Goal: Information Seeking & Learning: Learn about a topic

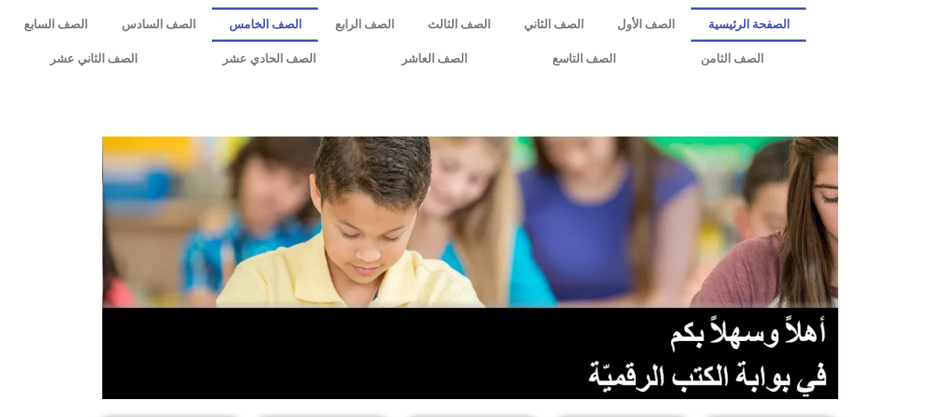
click at [297, 23] on link "الصف الخامس" at bounding box center [265, 24] width 106 height 34
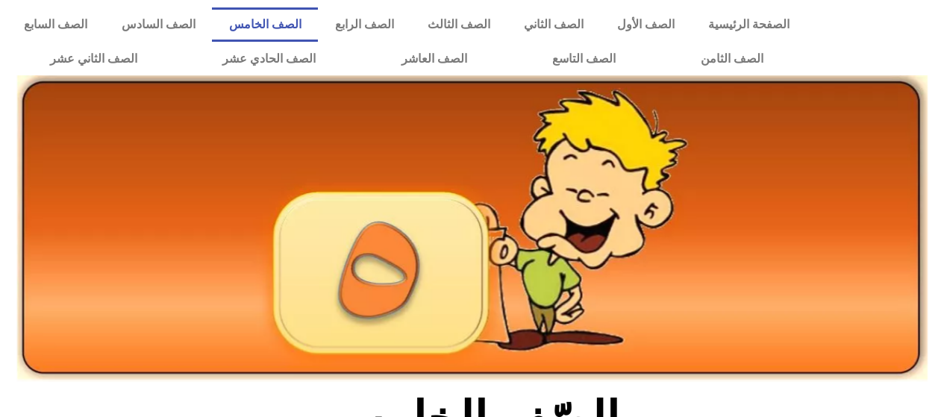
click at [378, 263] on img at bounding box center [472, 228] width 911 height 307
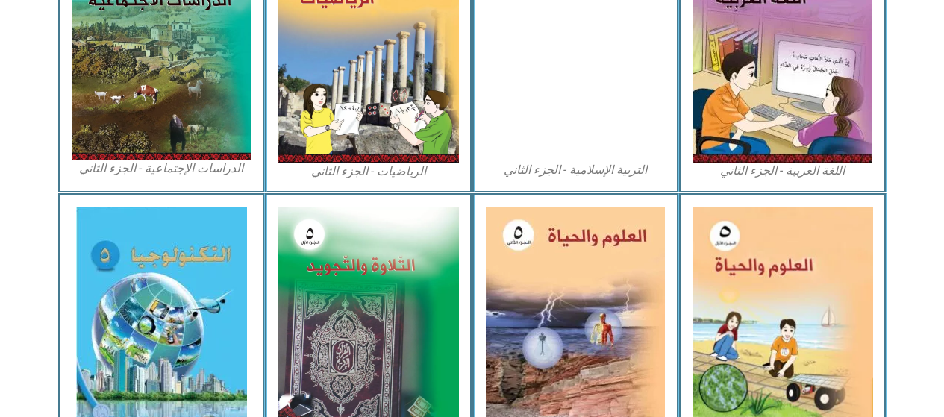
scroll to position [821, 0]
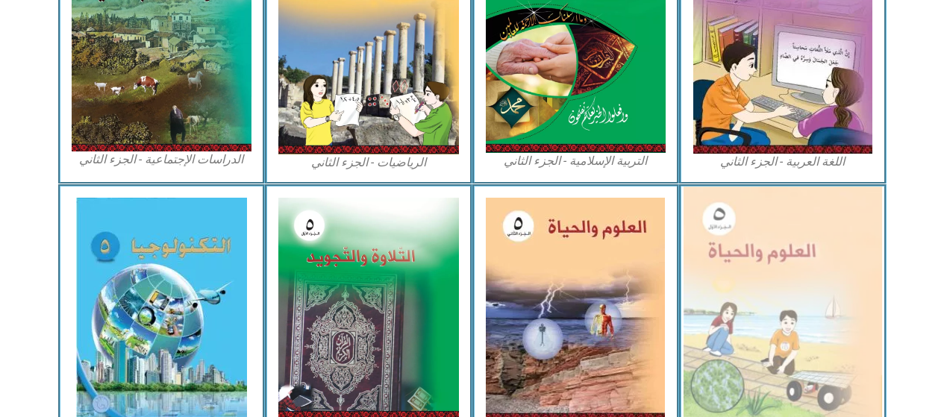
click at [779, 275] on img at bounding box center [783, 309] width 199 height 244
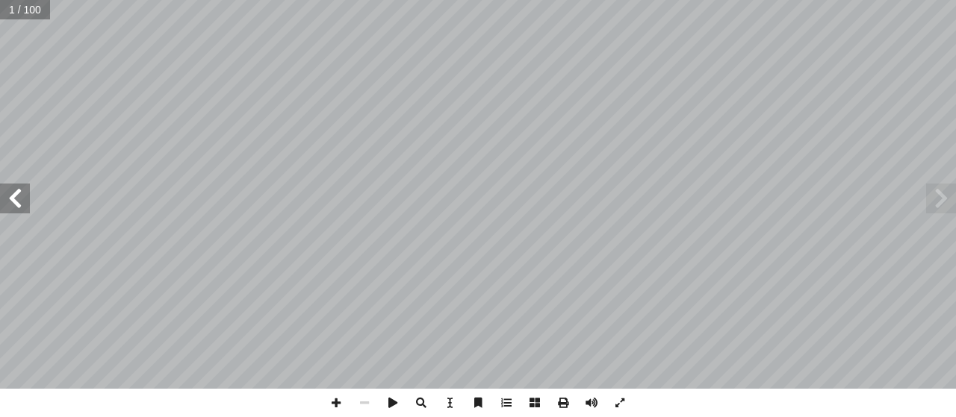
click at [0, 201] on span at bounding box center [15, 199] width 30 height 30
click at [0, 207] on span at bounding box center [15, 199] width 30 height 30
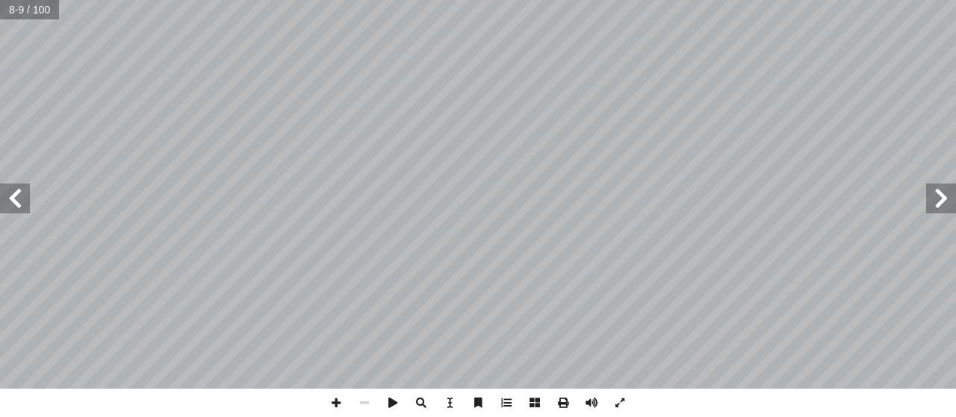
click at [0, 207] on span at bounding box center [15, 199] width 30 height 30
click at [1, 202] on span at bounding box center [15, 199] width 30 height 30
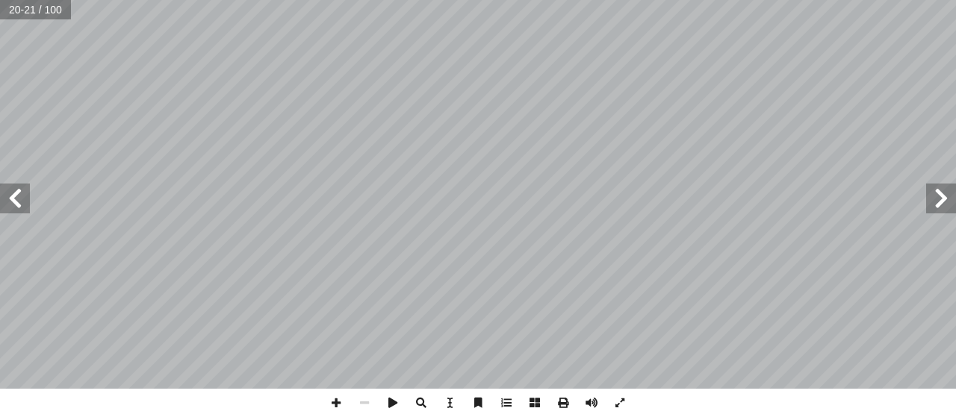
click at [0, 196] on span at bounding box center [15, 199] width 30 height 30
click at [339, 402] on span at bounding box center [336, 403] width 28 height 28
click at [0, 416] on div "2 ٠ تية: آ حيحة لكل فقرة من الفقرات ال� ّ جابة الص ِ إ ضع دائرة حول رمز ال� أ ا…" at bounding box center [478, 208] width 956 height 417
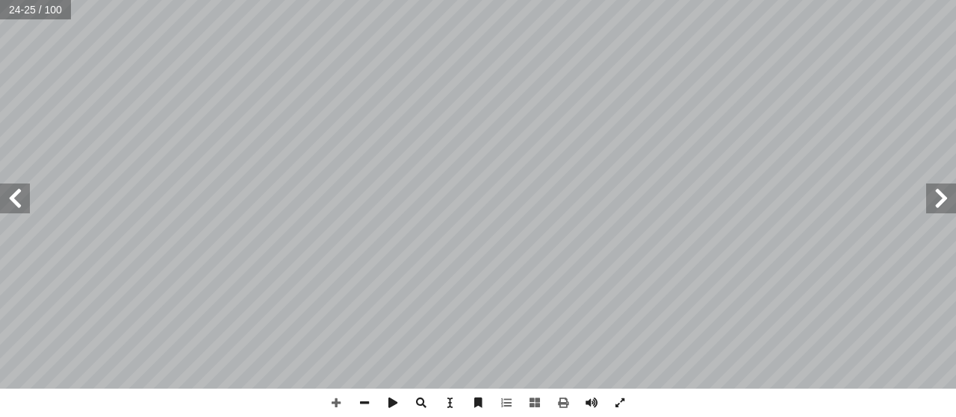
click at [190, 0] on html "الصفحة الرئيسية الصف الأول الصف الثاني الصف الثالث الصف الرابع الصف الخامس الصف…" at bounding box center [478, 68] width 956 height 136
click at [363, 405] on span at bounding box center [364, 403] width 28 height 28
click at [330, 396] on span at bounding box center [336, 403] width 28 height 28
click at [358, 400] on span at bounding box center [364, 403] width 28 height 28
click at [331, 399] on span at bounding box center [336, 403] width 28 height 28
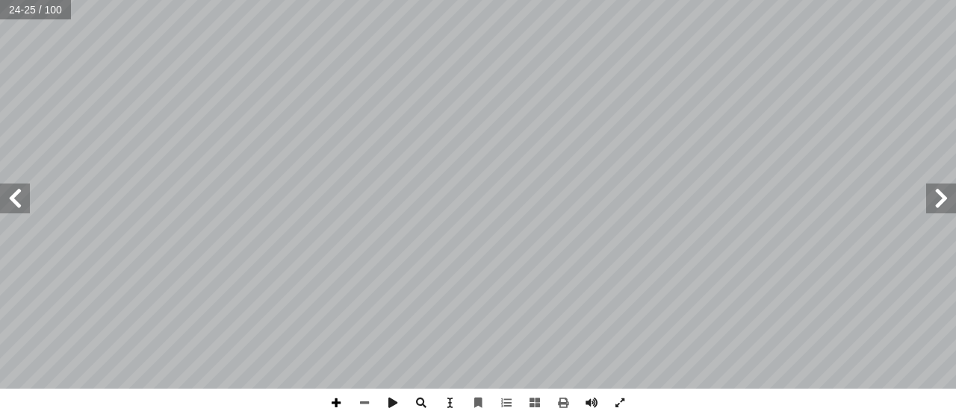
click at [339, 404] on span at bounding box center [336, 403] width 28 height 28
click at [632, 286] on div "2 ٠ تية: آ حيحة لكل فقرة من الفقرات ال� ّ جابة الص ِ إ ضع دائرة حول رمز ال� أ ا…" at bounding box center [478, 208] width 956 height 417
drag, startPoint x: 644, startPoint y: 408, endPoint x: 748, endPoint y: 446, distance: 110.5
click at [748, 136] on html "الصفحة الرئيسية الصف الأول الصف الثاني الصف الثالث الصف الرابع الصف الخامس الصف…" at bounding box center [478, 68] width 956 height 136
click at [653, 136] on html "الصفحة الرئيسية الصف الأول الصف الثاني الصف الثالث الصف الرابع الصف الخامس الصف…" at bounding box center [478, 68] width 956 height 136
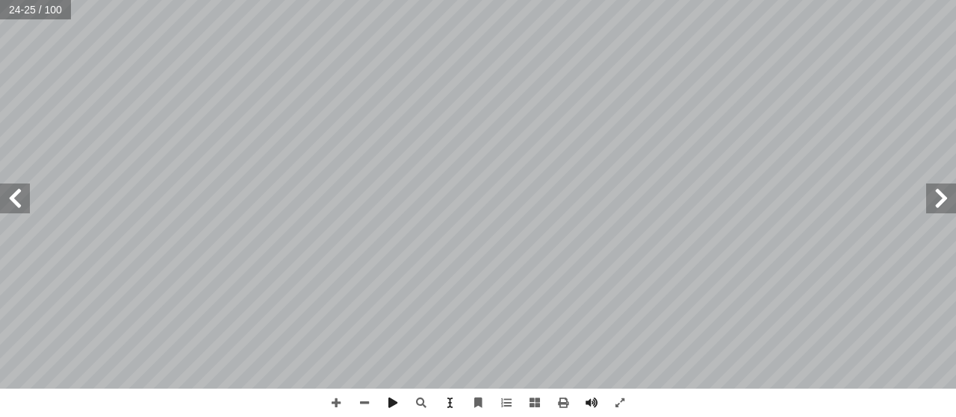
click at [704, 0] on html "الصفحة الرئيسية الصف الأول الصف الثاني الصف الثالث الصف الرابع الصف الخامس الصف…" at bounding box center [478, 68] width 956 height 136
click at [623, 136] on html "الصفحة الرئيسية الصف الأول الصف الثاني الصف الثالث الصف الرابع الصف الخامس الصف…" at bounding box center [478, 68] width 956 height 136
click at [646, 393] on div "2 ٠ تية: آ حيحة لكل فقرة من الفقرات ال� ّ جابة الص ِ إ ضع دائرة حول رمز ال� أ ا…" at bounding box center [478, 208] width 956 height 417
click at [582, 0] on html "الصفحة الرئيسية الصف الأول الصف الثاني الصف الثالث الصف الرابع الصف الخامس الصف…" at bounding box center [478, 68] width 956 height 136
click at [2, 190] on span at bounding box center [15, 199] width 30 height 30
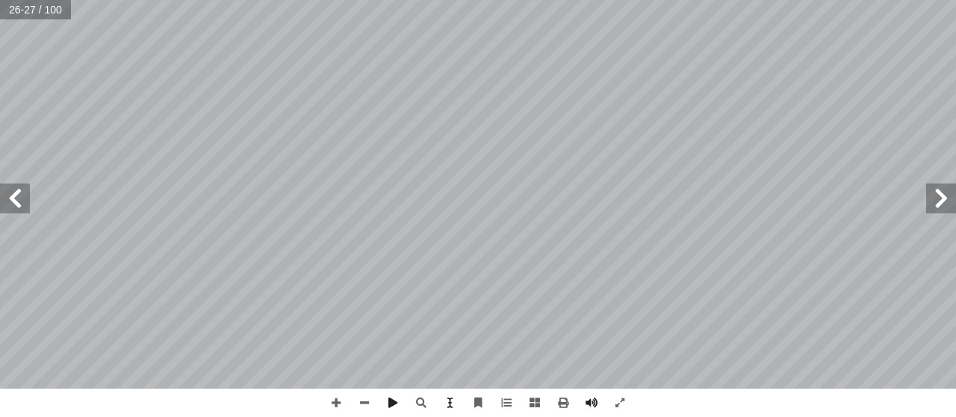
click at [659, 0] on html "الصفحة الرئيسية الصف الأول الصف الثاني الصف الثالث الصف الرابع الصف الخامس الصف…" at bounding box center [478, 68] width 956 height 136
click at [25, 196] on span at bounding box center [15, 199] width 30 height 30
click at [950, 202] on span at bounding box center [941, 199] width 30 height 30
click at [811, 136] on html "الصفحة الرئيسية الصف الأول الصف الثاني الصف الثالث الصف الرابع الصف الخامس الصف…" at bounding box center [478, 68] width 956 height 136
click at [838, 136] on html "الصفحة الرئيسية الصف الأول الصف الثاني الصف الثالث الصف الرابع الصف الخامس الصف…" at bounding box center [478, 68] width 956 height 136
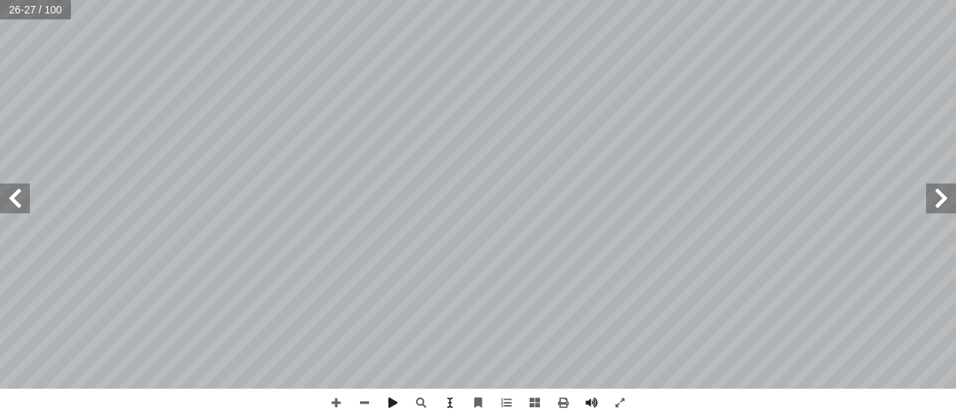
click at [470, 0] on html "الصفحة الرئيسية الصف الأول الصف الثاني الصف الثالث الصف الرابع الصف الخامس الصف…" at bounding box center [478, 68] width 956 height 136
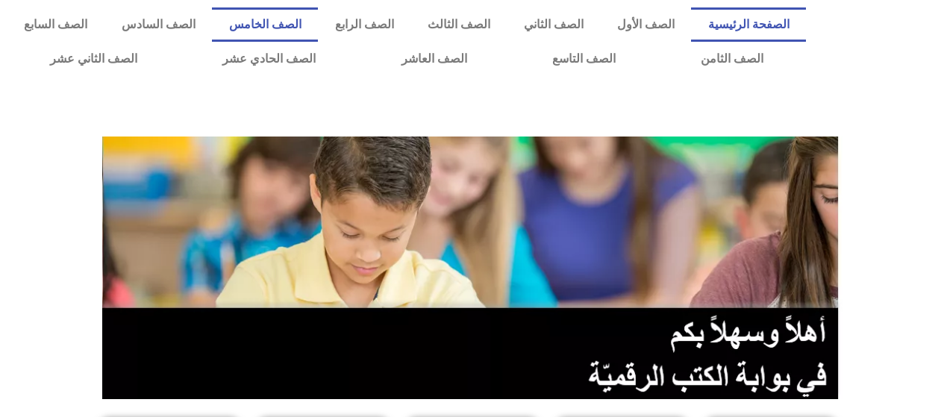
click at [318, 13] on link "الصف الخامس" at bounding box center [265, 24] width 106 height 34
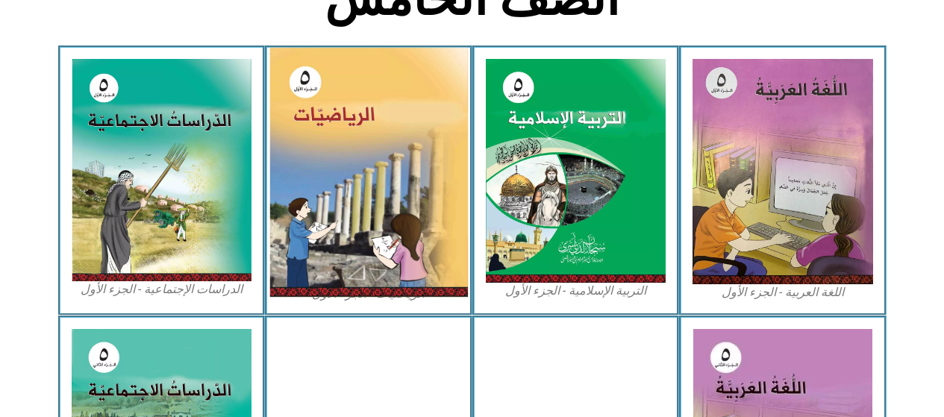
scroll to position [448, 0]
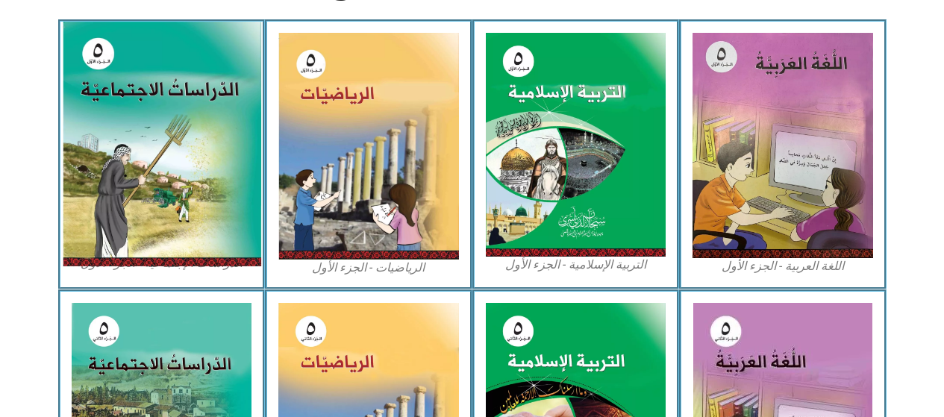
click at [126, 148] on img at bounding box center [161, 144] width 199 height 245
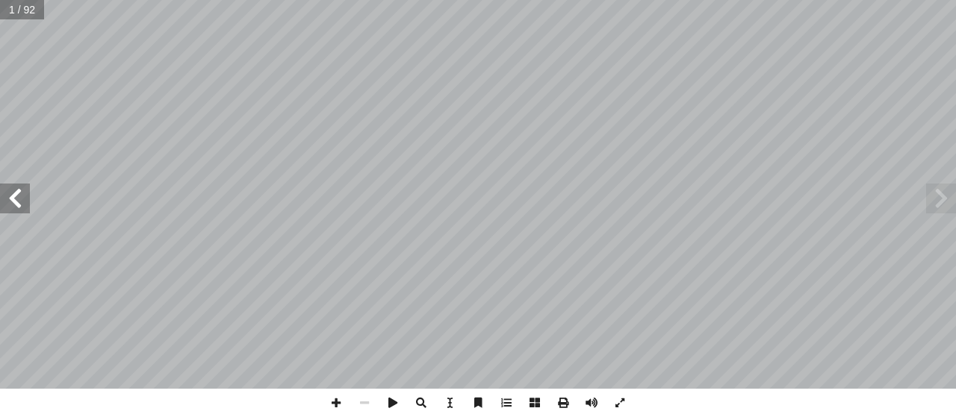
click at [12, 191] on span at bounding box center [15, 199] width 30 height 30
click at [18, 200] on span at bounding box center [15, 199] width 30 height 30
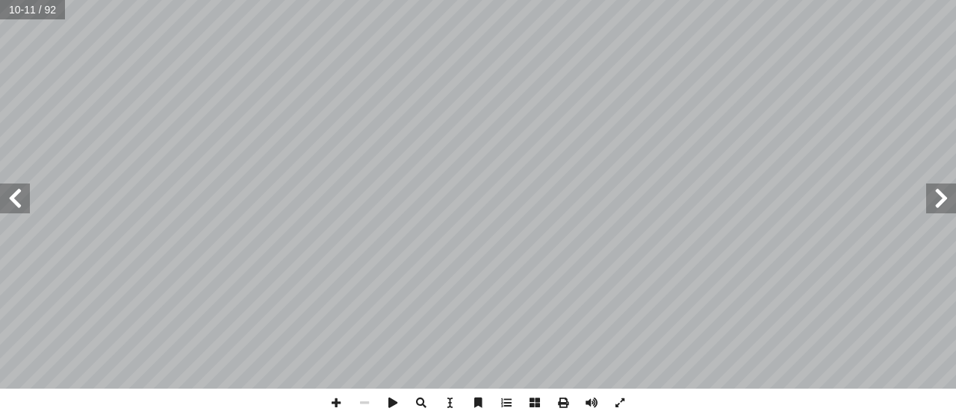
click at [10, 200] on span at bounding box center [15, 199] width 30 height 30
click at [17, 187] on span at bounding box center [15, 199] width 30 height 30
click at [340, 405] on span at bounding box center [336, 403] width 28 height 28
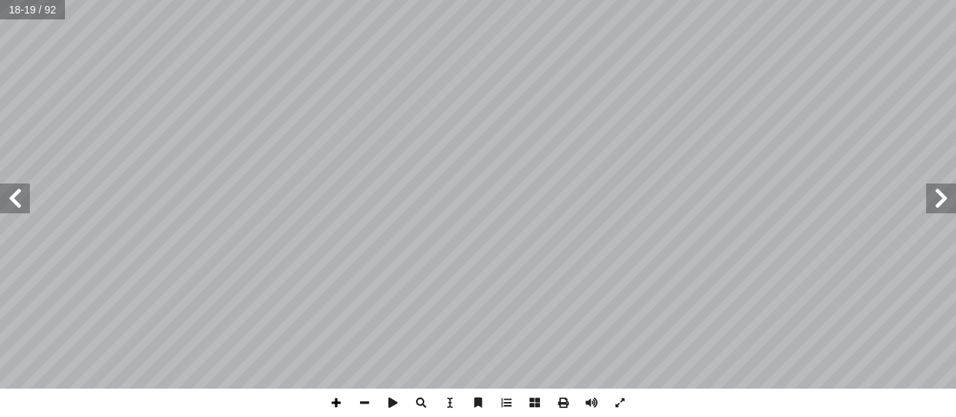
click at [340, 405] on span at bounding box center [336, 403] width 28 height 28
click at [452, 0] on html "الصفحة الرئيسية الصف الأول الصف الثاني الصف الثالث الصف الرابع الصف الخامس الصف…" at bounding box center [478, 68] width 956 height 136
click at [358, 393] on span at bounding box center [364, 403] width 28 height 28
click at [955, 192] on span at bounding box center [941, 199] width 30 height 30
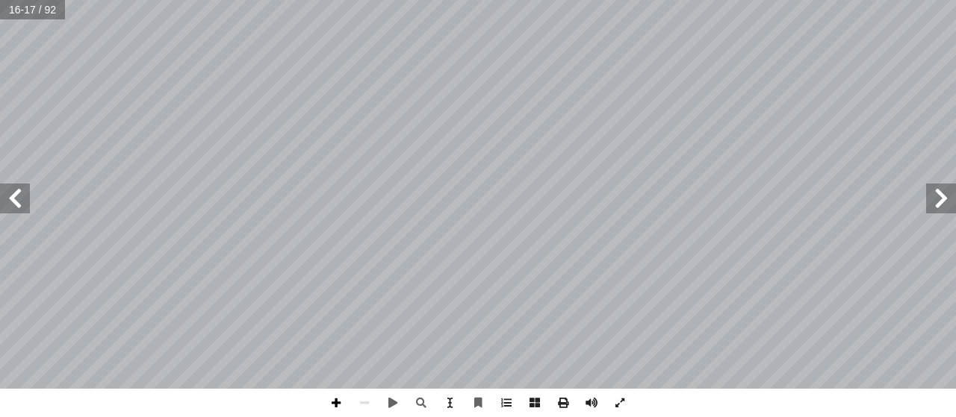
click at [331, 390] on span at bounding box center [336, 403] width 28 height 28
click at [335, 392] on span at bounding box center [336, 403] width 28 height 28
click at [355, 396] on span at bounding box center [364, 403] width 28 height 28
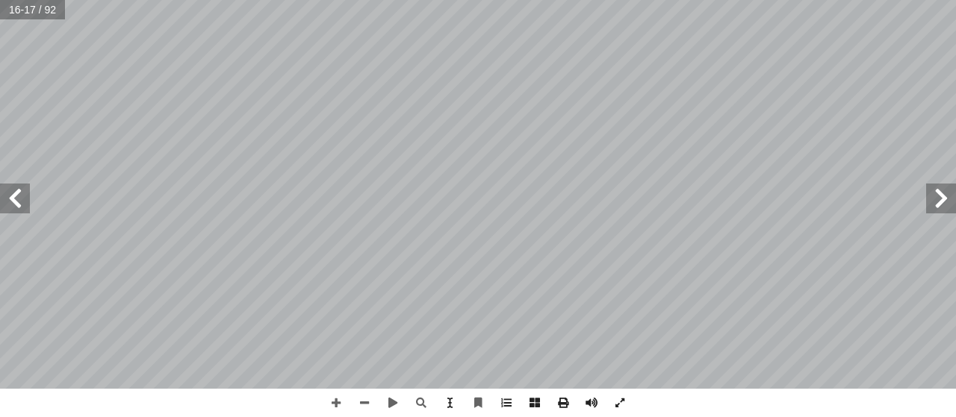
click at [0, 202] on span at bounding box center [15, 199] width 30 height 30
click at [25, 187] on span at bounding box center [15, 199] width 30 height 30
click at [323, 393] on span at bounding box center [336, 403] width 28 height 28
click at [326, 394] on span at bounding box center [336, 403] width 28 height 28
